Goal: Use online tool/utility: Utilize a website feature to perform a specific function

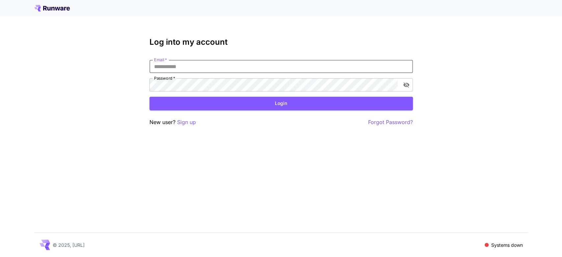
type input "**********"
click at [404, 84] on icon "toggle password visibility" at bounding box center [406, 85] width 6 height 5
click at [404, 84] on icon "toggle password visibility" at bounding box center [406, 85] width 6 height 4
click at [402, 84] on button "toggle password visibility" at bounding box center [407, 85] width 12 height 12
click at [203, 102] on button "Login" at bounding box center [282, 104] width 264 height 14
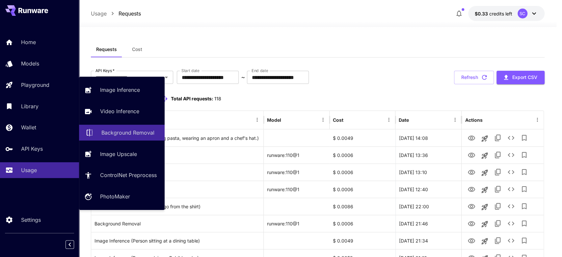
click at [105, 130] on p "Background Removal" at bounding box center [127, 133] width 53 height 8
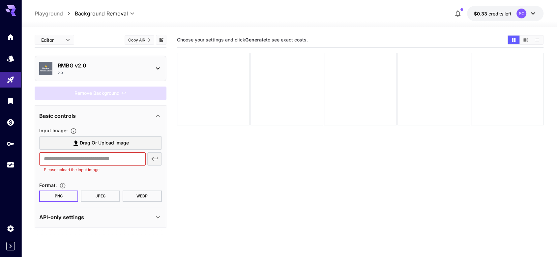
click at [85, 137] on label "Drag or upload image" at bounding box center [100, 143] width 123 height 14
click at [0, 0] on input "Drag or upload image" at bounding box center [0, 0] width 0 height 0
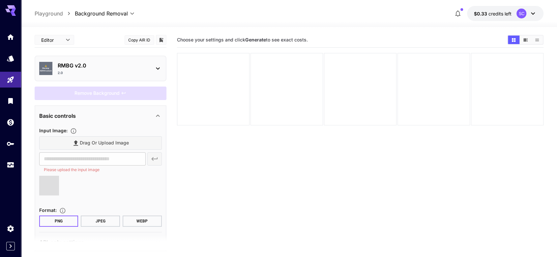
type input "**********"
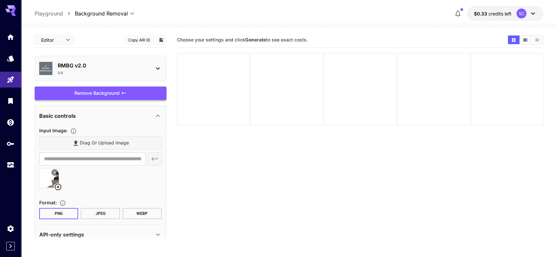
click at [95, 97] on div "Remove Background" at bounding box center [101, 94] width 132 height 14
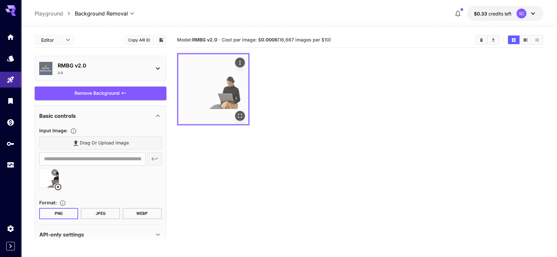
click at [227, 91] on img at bounding box center [213, 89] width 70 height 70
click at [239, 113] on icon "Open in fullscreen" at bounding box center [240, 116] width 7 height 7
